Goal: Task Accomplishment & Management: Manage account settings

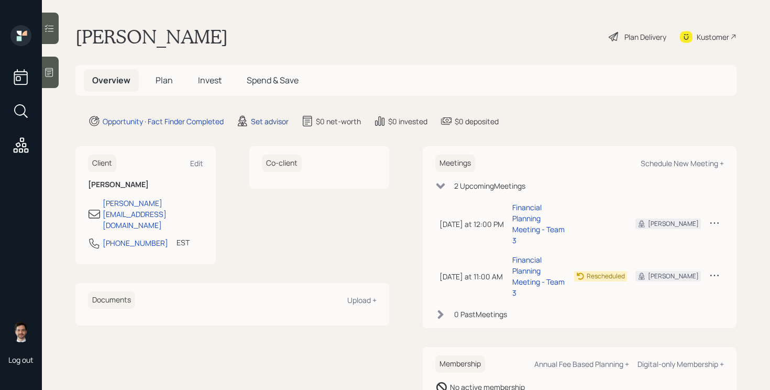
click at [267, 120] on div "Set advisor" at bounding box center [270, 121] width 38 height 11
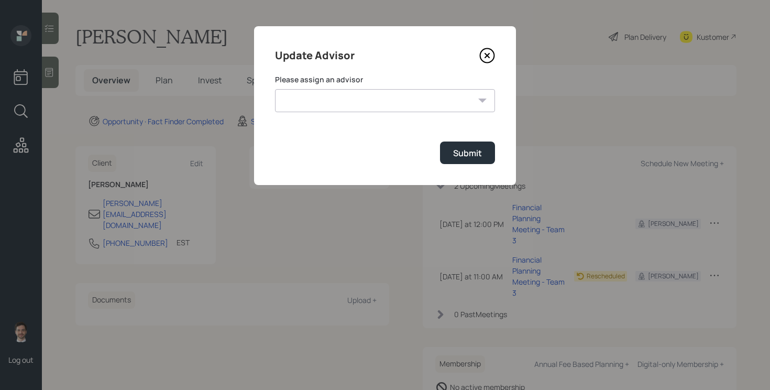
click at [379, 93] on select "[PERSON_NAME] [PERSON_NAME] [PERSON_NAME] End [PERSON_NAME] [PERSON_NAME] [PERS…" at bounding box center [385, 100] width 220 height 23
select select "ef6b64e1-8f62-4a74-b865-a7df4b35b836"
click at [275, 89] on select "[PERSON_NAME] [PERSON_NAME] [PERSON_NAME] End [PERSON_NAME] [PERSON_NAME] [PERS…" at bounding box center [385, 100] width 220 height 23
click at [481, 152] on div "Submit" at bounding box center [467, 153] width 29 height 12
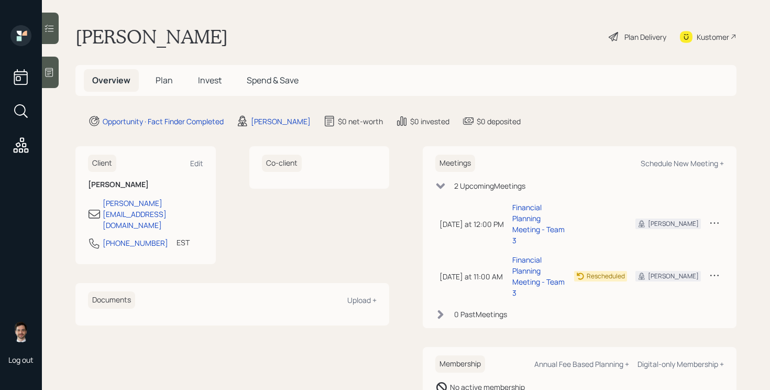
click at [167, 82] on span "Plan" at bounding box center [163, 80] width 17 height 12
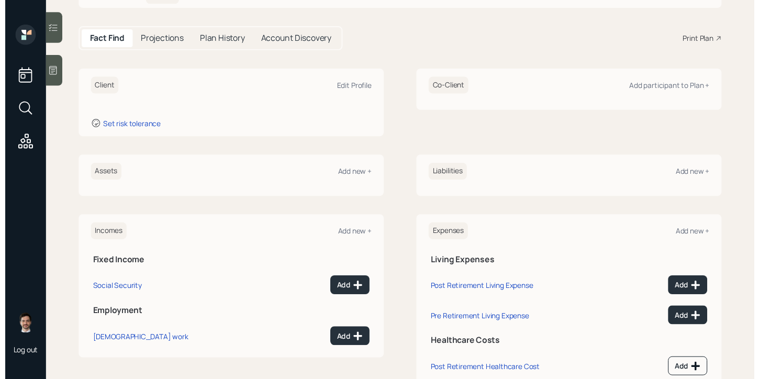
scroll to position [88, 0]
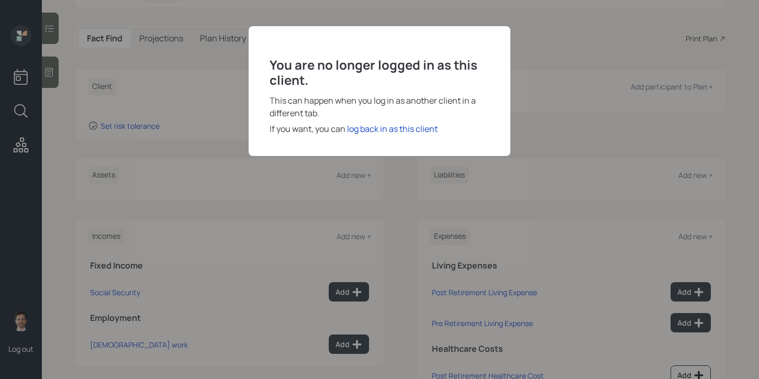
scroll to position [26, 0]
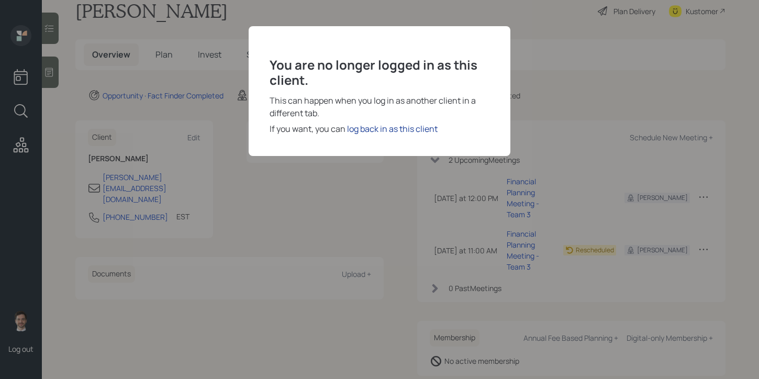
click at [396, 123] on div "log back in as this client" at bounding box center [392, 129] width 91 height 13
